Goal: Information Seeking & Learning: Learn about a topic

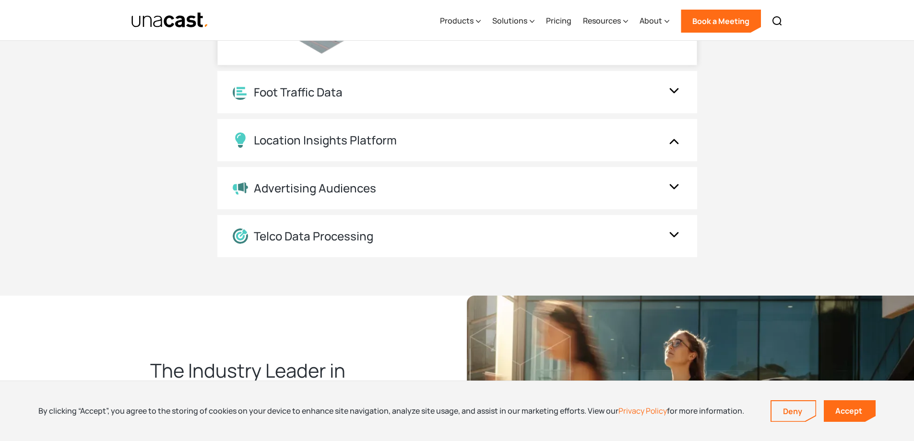
scroll to position [1014, 0]
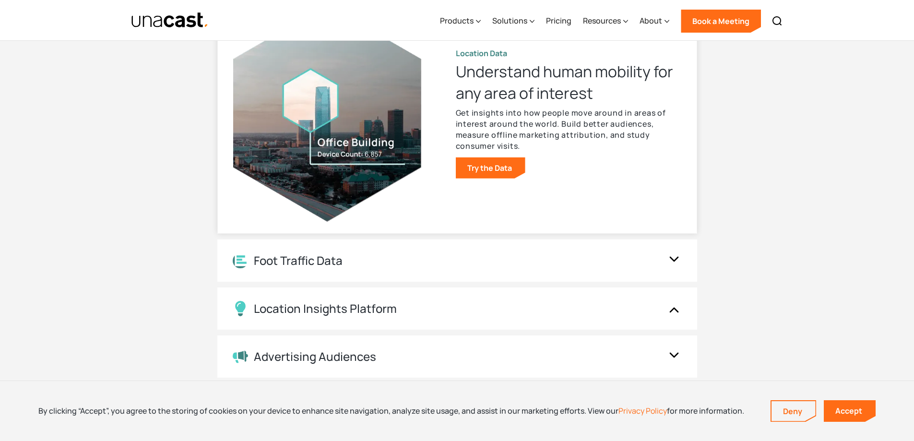
click at [611, 154] on div "Location Data Understand human mobility for any area of interest Get insights i…" at bounding box center [569, 113] width 226 height 130
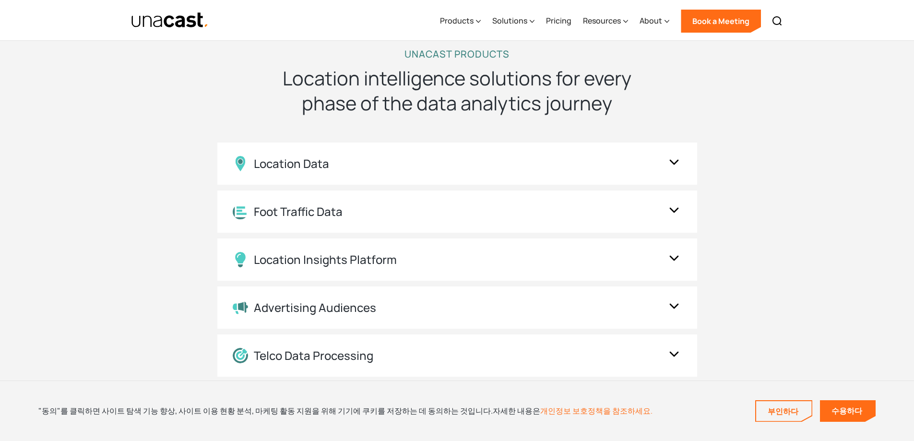
scroll to position [784, 0]
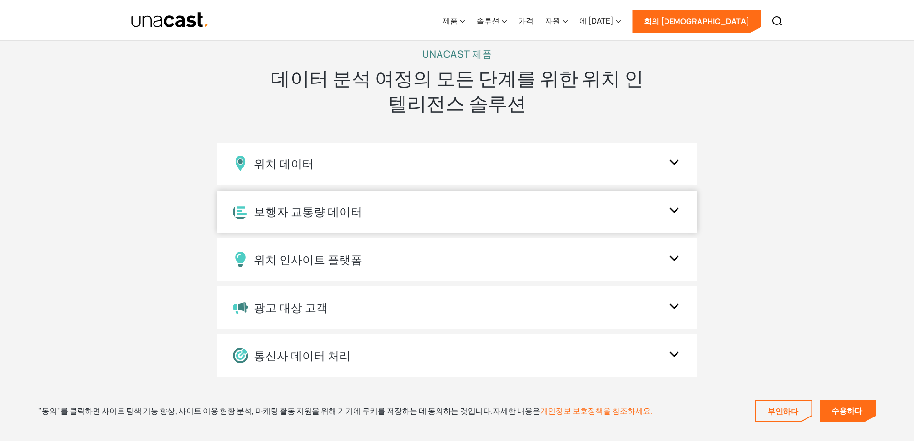
click at [575, 211] on div "보행자 교통량 데이터" at bounding box center [448, 211] width 430 height 15
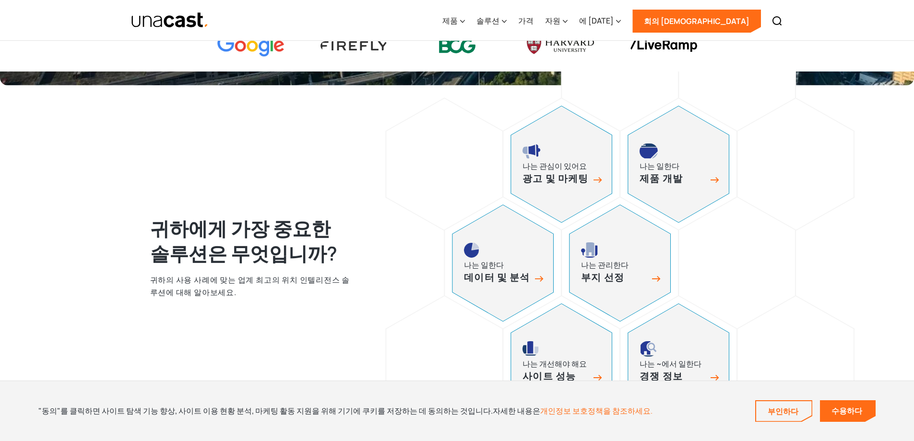
scroll to position [352, 0]
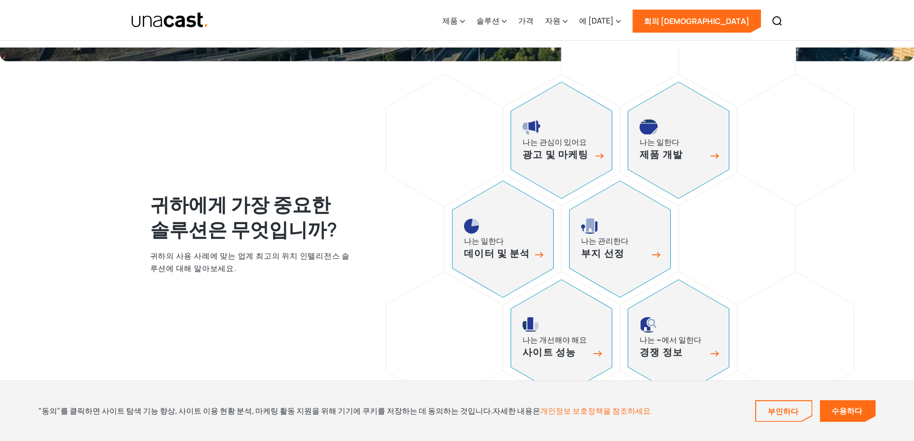
click at [560, 159] on font "광고 및 마케팅" at bounding box center [556, 154] width 66 height 13
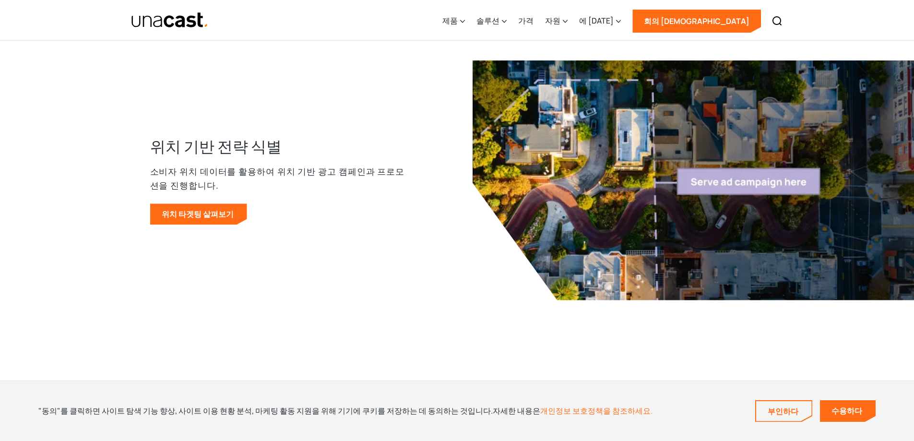
scroll to position [1776, 0]
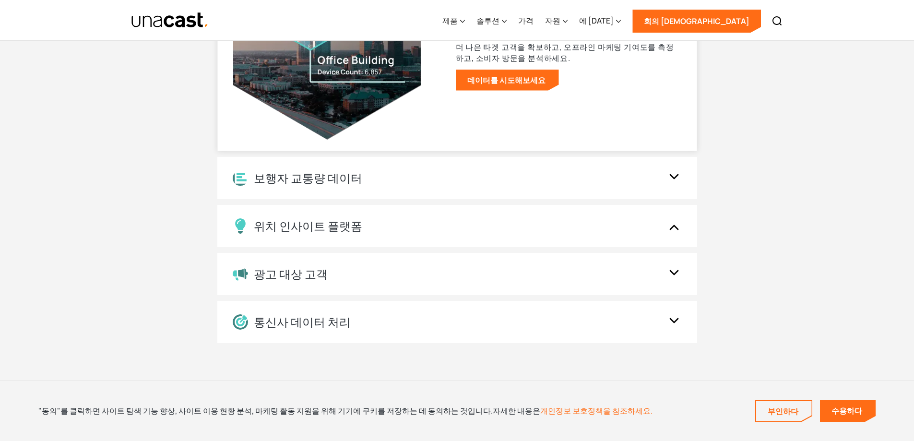
scroll to position [1065, 0]
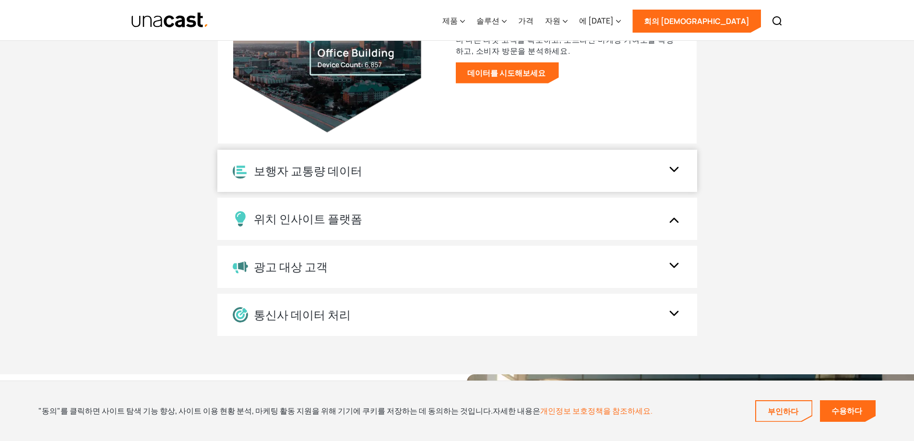
click at [628, 158] on div "보행자 교통량 데이터" at bounding box center [457, 171] width 480 height 42
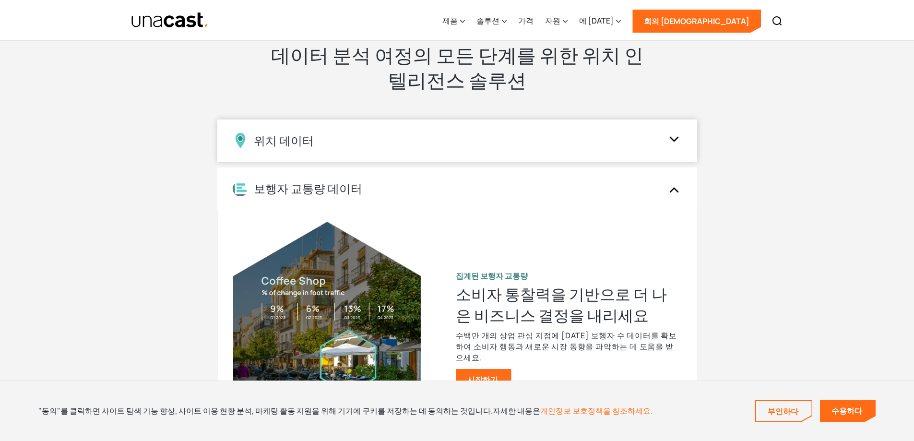
scroll to position [777, 0]
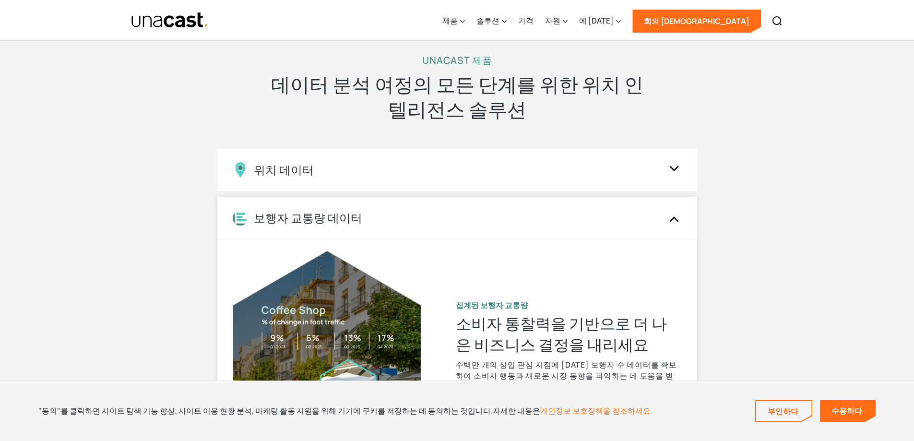
click at [610, 207] on div "보행자 교통량 데이터" at bounding box center [457, 218] width 480 height 42
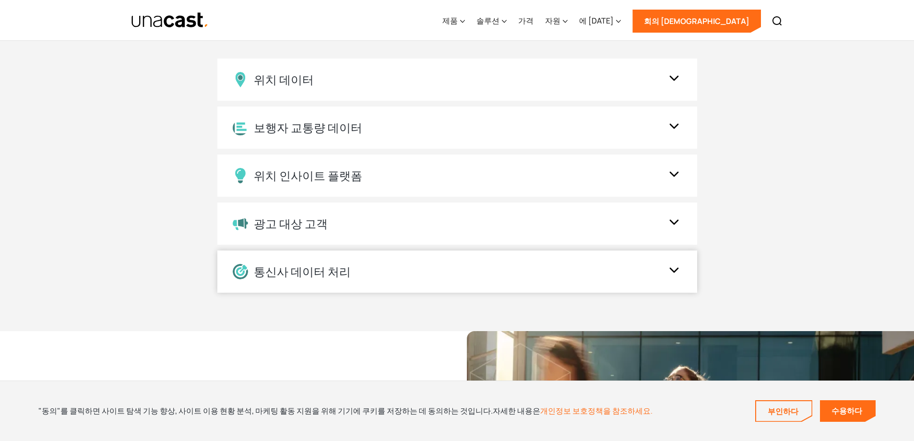
scroll to position [873, 0]
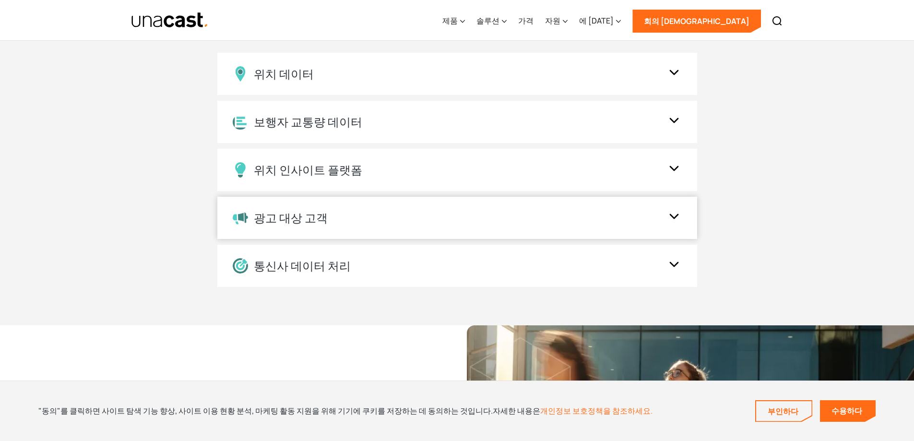
click at [528, 230] on div "광고 대상 고객" at bounding box center [457, 218] width 480 height 42
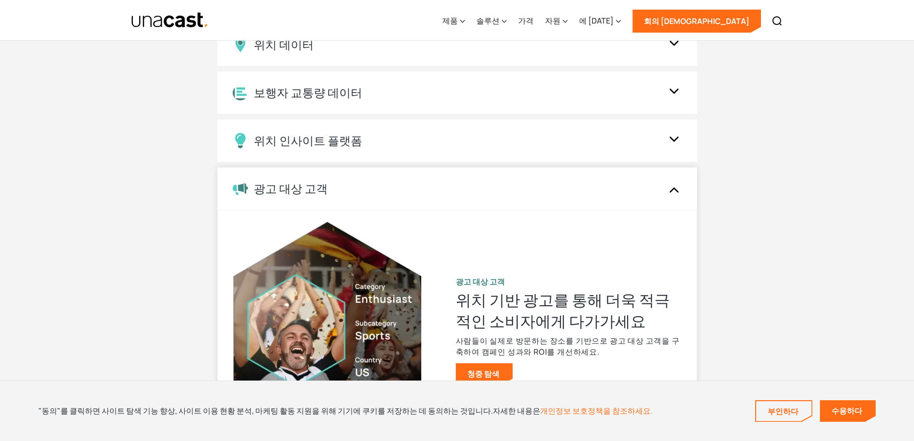
scroll to position [969, 0]
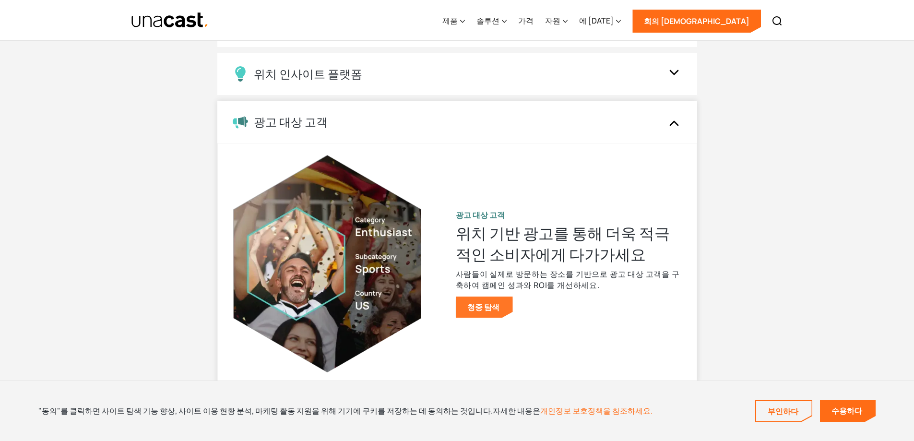
click at [499, 306] on link "청중 탐색" at bounding box center [484, 307] width 57 height 21
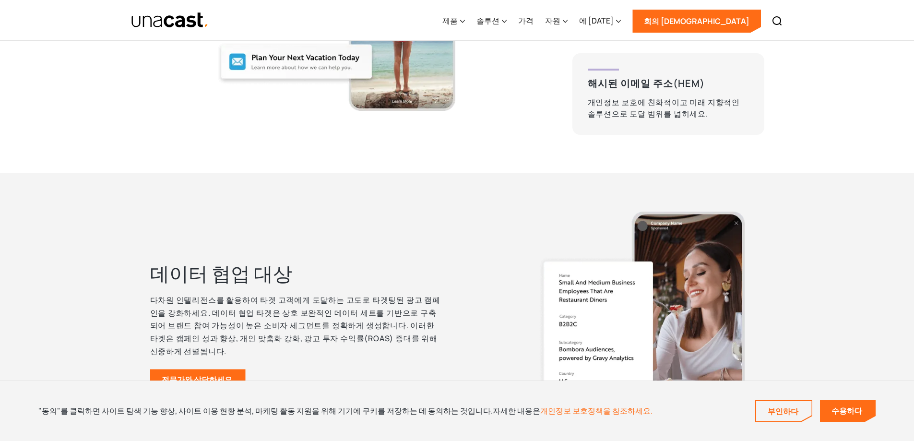
scroll to position [2016, 0]
